Goal: Check status: Check status

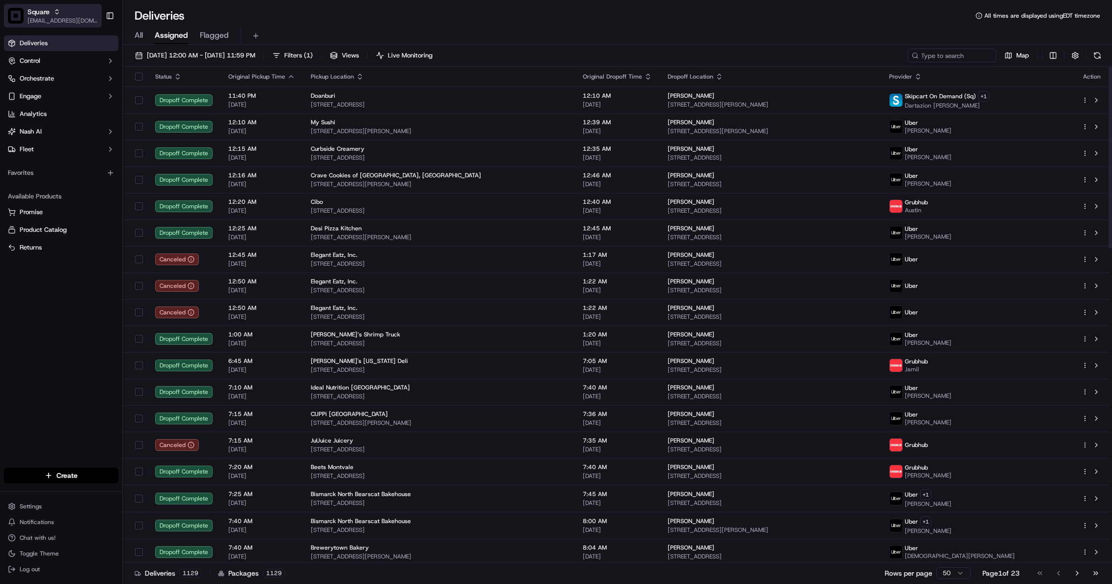
click at [28, 15] on span "Square" at bounding box center [38, 12] width 22 height 10
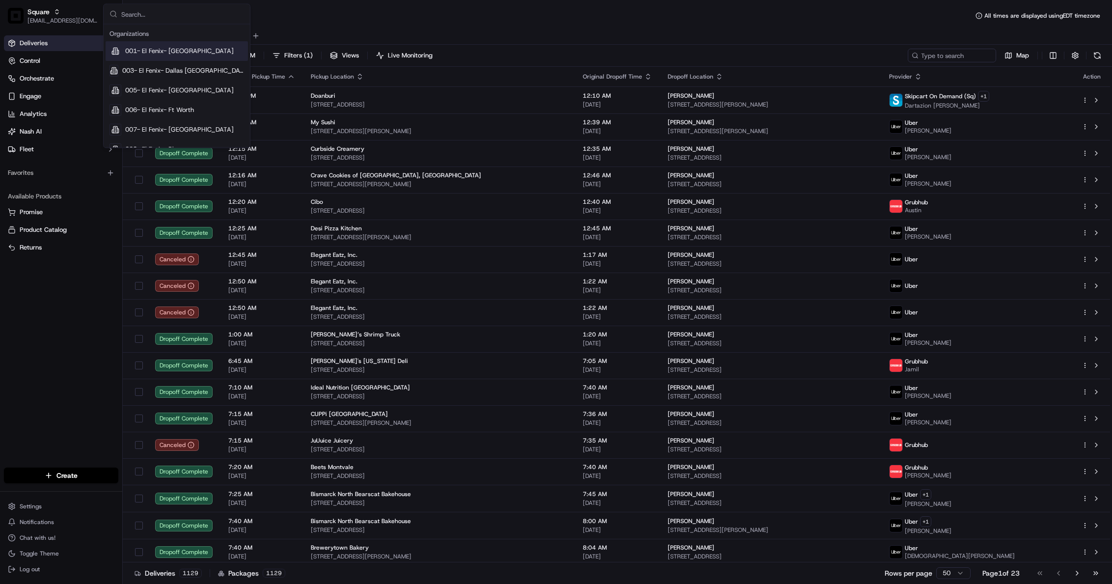
click at [167, 14] on input "text" at bounding box center [182, 14] width 123 height 20
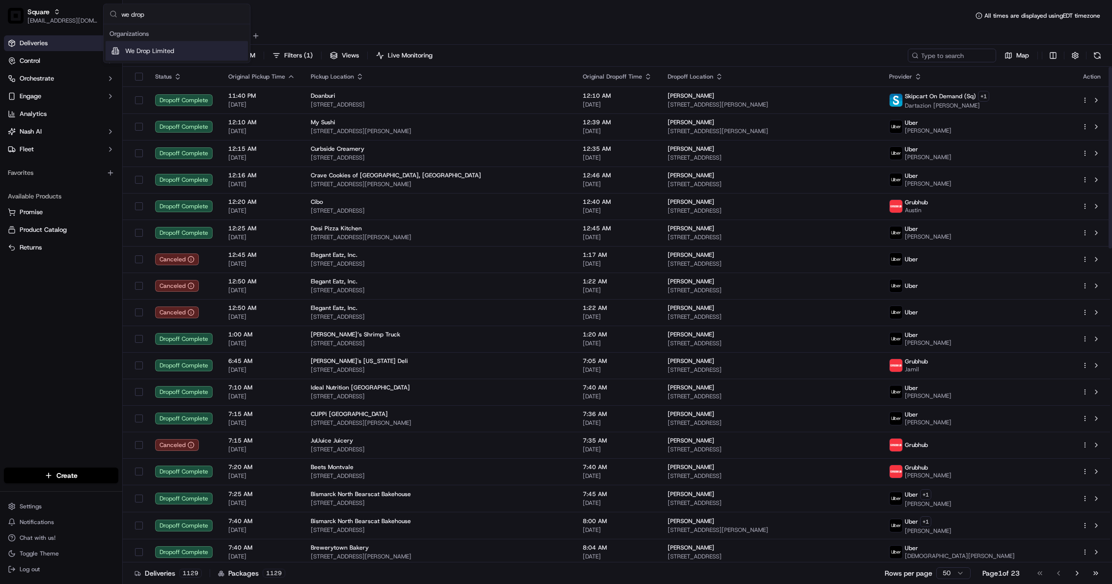
type input "we drop"
click at [155, 53] on span "We Drop Limited" at bounding box center [149, 51] width 49 height 9
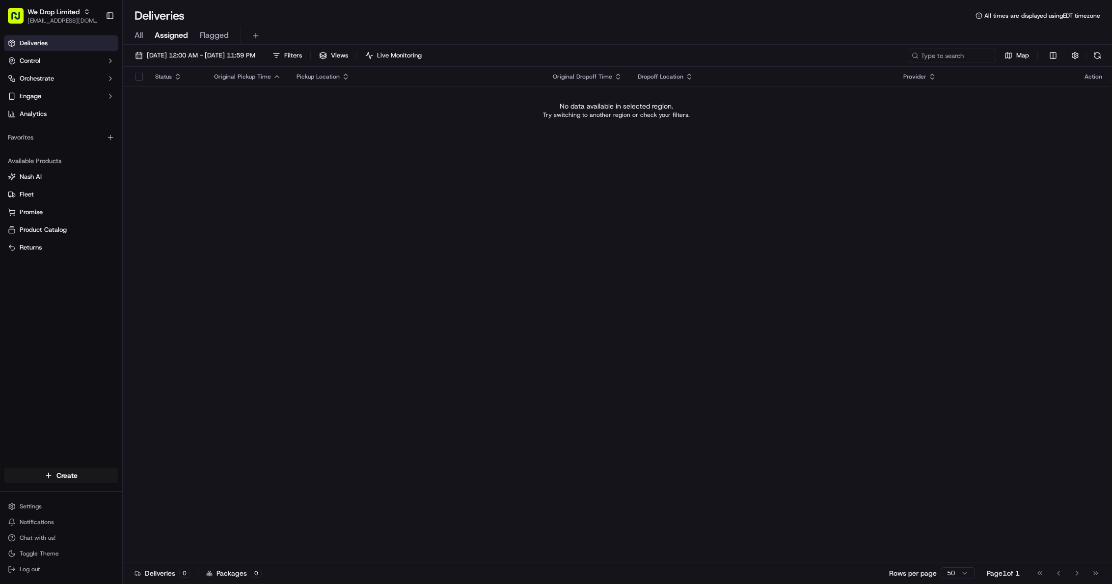
click at [44, 285] on div "Deliveries Control Orchestrate Engage Analytics Favorites Available Products [P…" at bounding box center [61, 245] width 122 height 428
click at [205, 52] on span "[DATE] 12:00 AM - [DATE] 11:59 PM" at bounding box center [201, 55] width 109 height 9
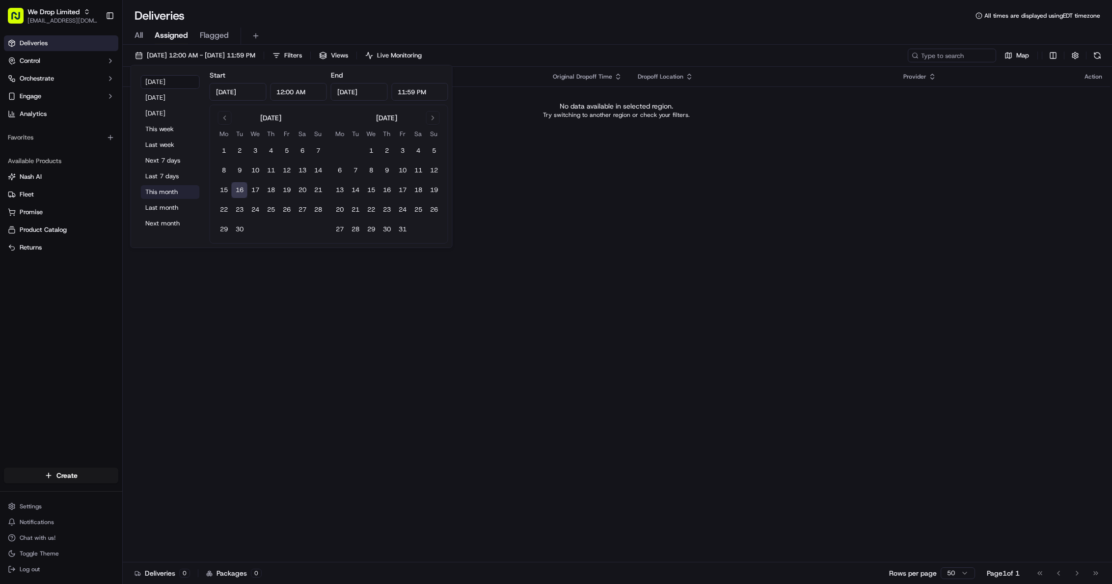
click at [168, 191] on button "This month" at bounding box center [170, 192] width 59 height 14
type input "[DATE]"
click at [238, 249] on div "Status Original Pickup Time Pickup Location Original Dropoff Time Dropoff Locat…" at bounding box center [616, 314] width 987 height 495
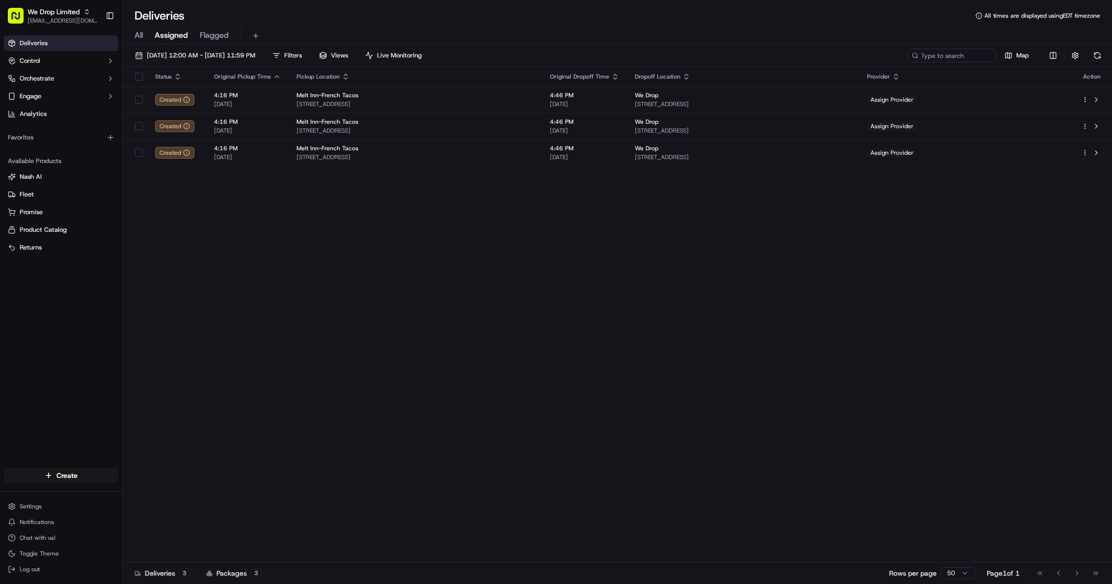
click at [674, 556] on div "Status Original Pickup Time Pickup Location Original Dropoff Time Dropoff Locat…" at bounding box center [616, 314] width 987 height 495
